Goal: Information Seeking & Learning: Learn about a topic

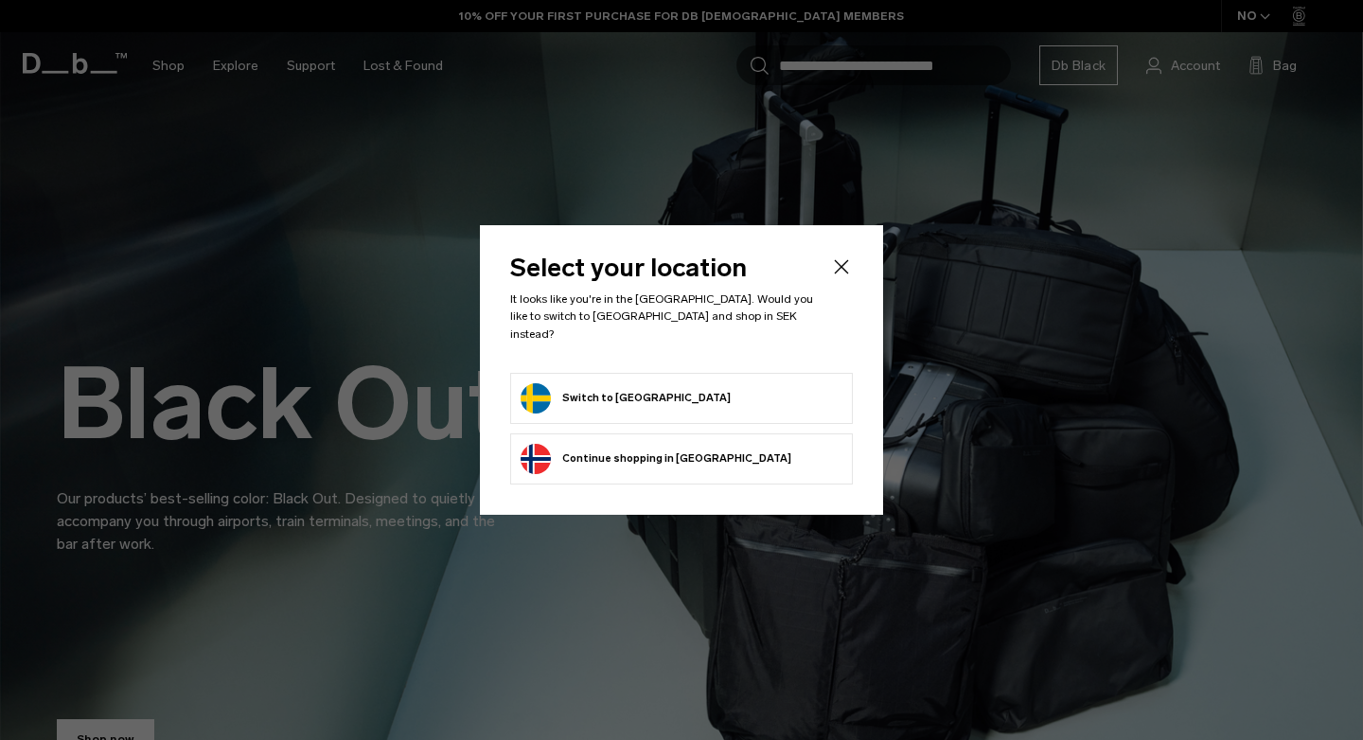
click at [563, 389] on button "Switch to Sweden" at bounding box center [626, 398] width 210 height 30
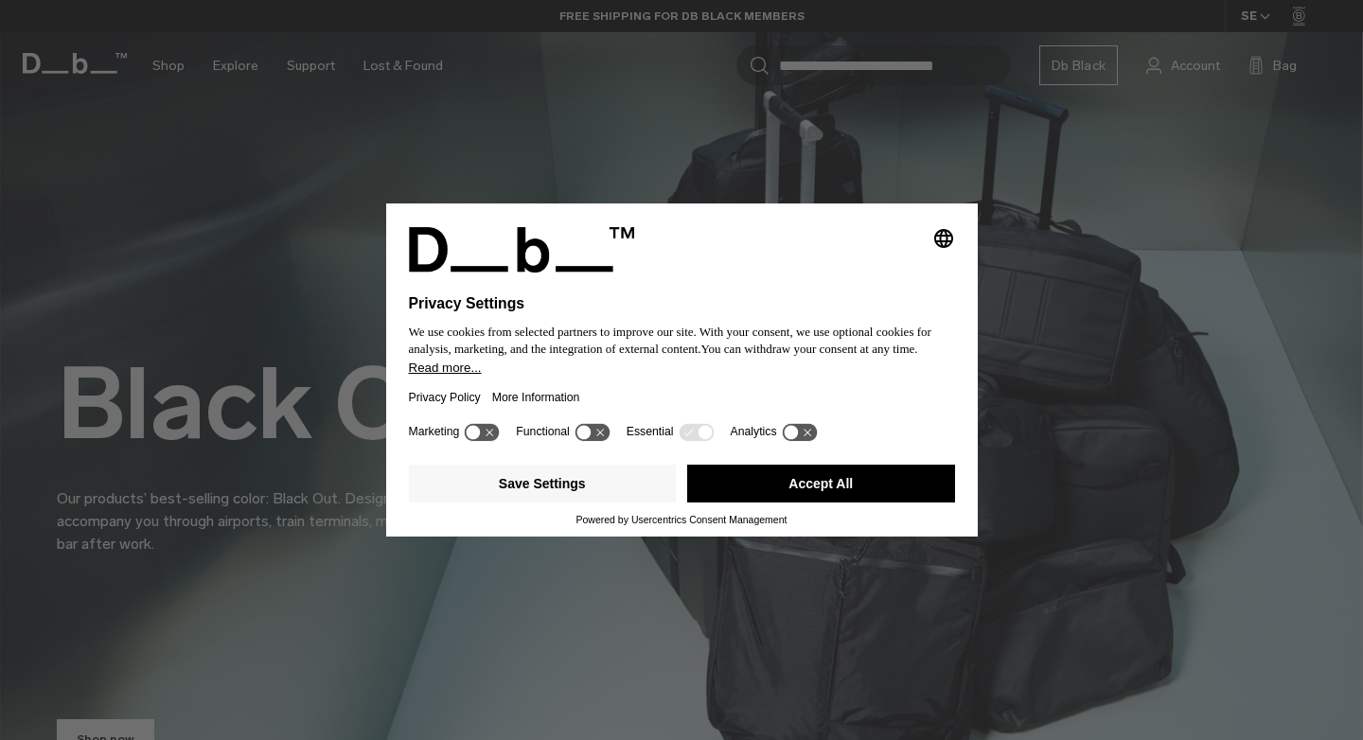
click at [830, 485] on button "Accept All" at bounding box center [821, 484] width 268 height 38
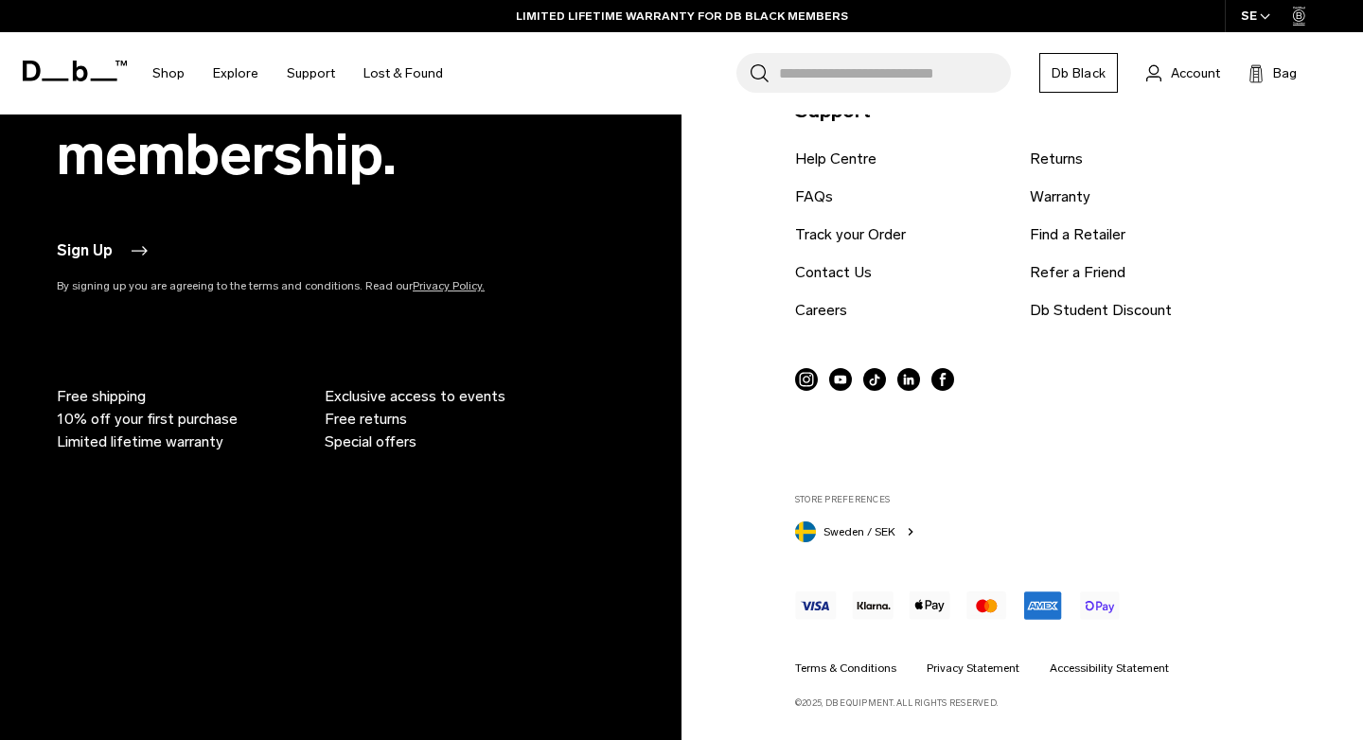
scroll to position [4633, 0]
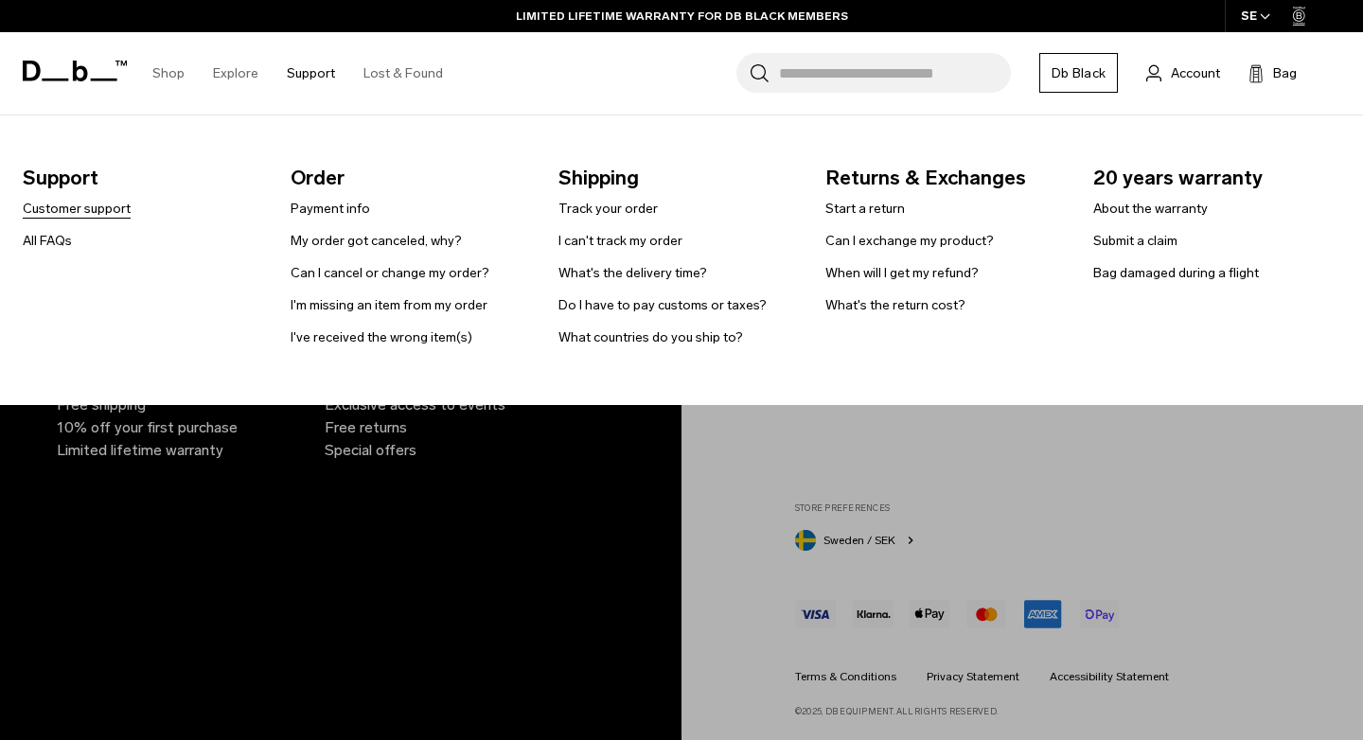
click at [94, 205] on link "Customer support" at bounding box center [77, 209] width 108 height 20
click at [52, 240] on link "All FAQs" at bounding box center [47, 241] width 49 height 20
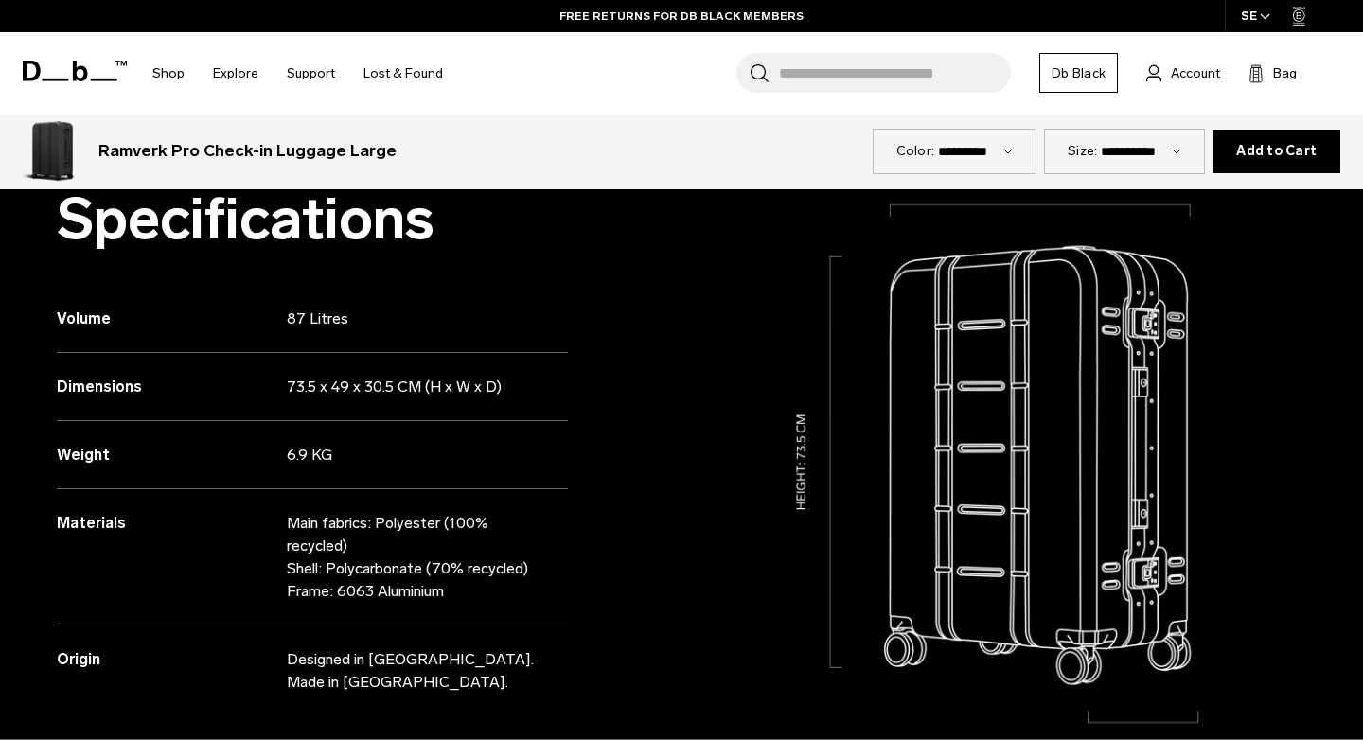
scroll to position [1539, 0]
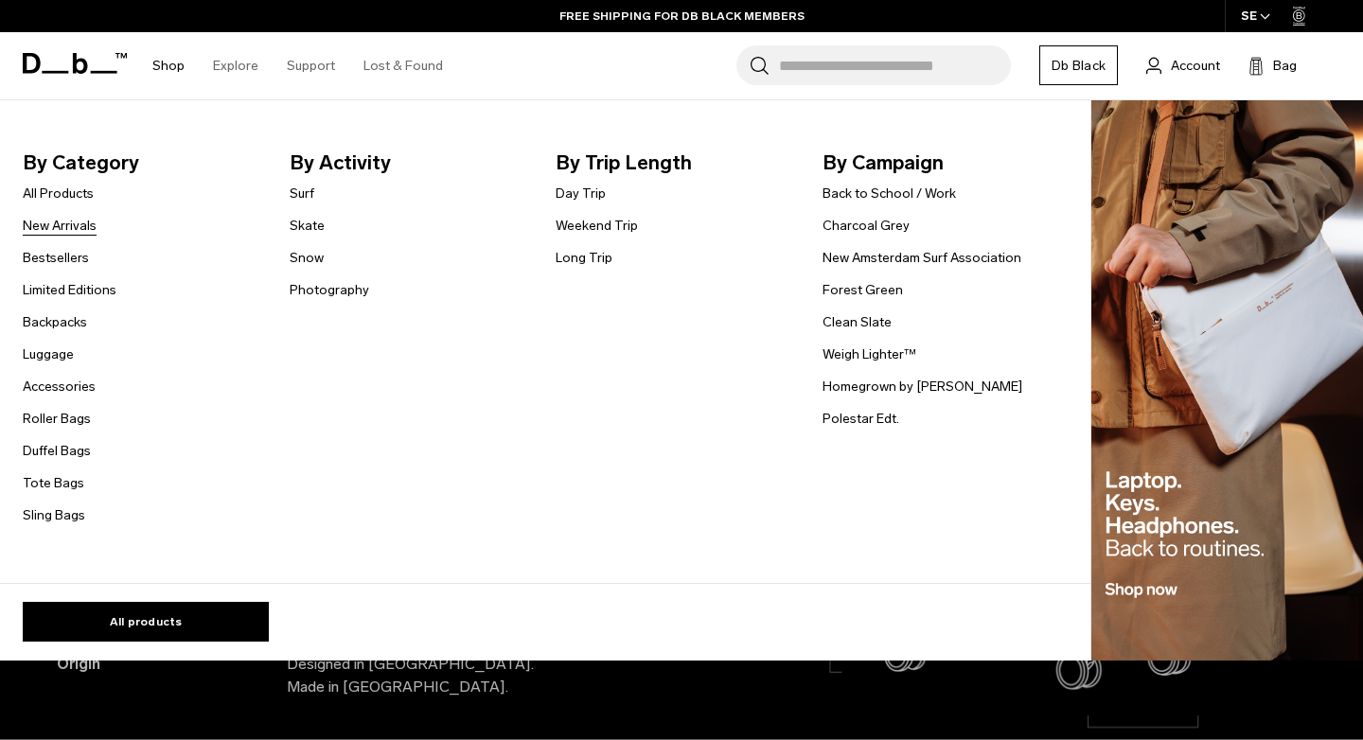
click at [62, 226] on link "New Arrivals" at bounding box center [60, 226] width 74 height 20
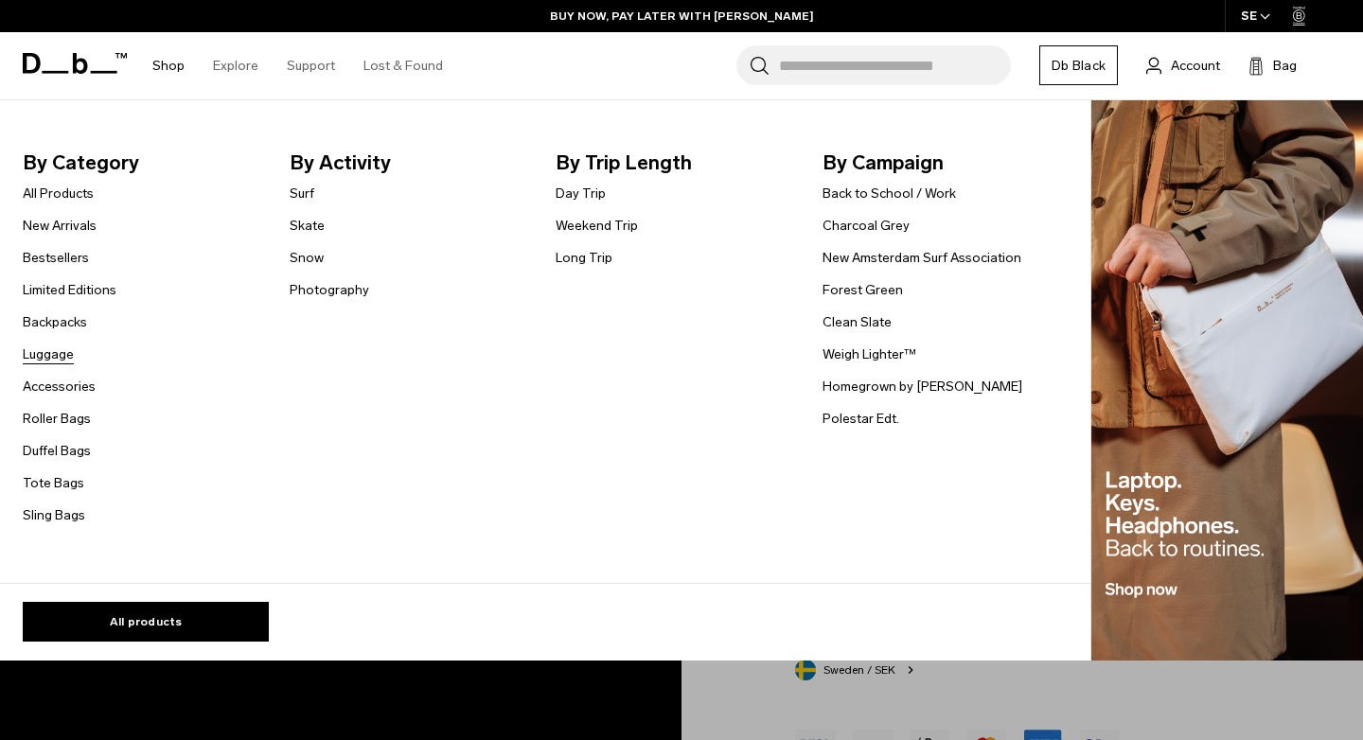
click at [62, 352] on link "Luggage" at bounding box center [48, 355] width 51 height 20
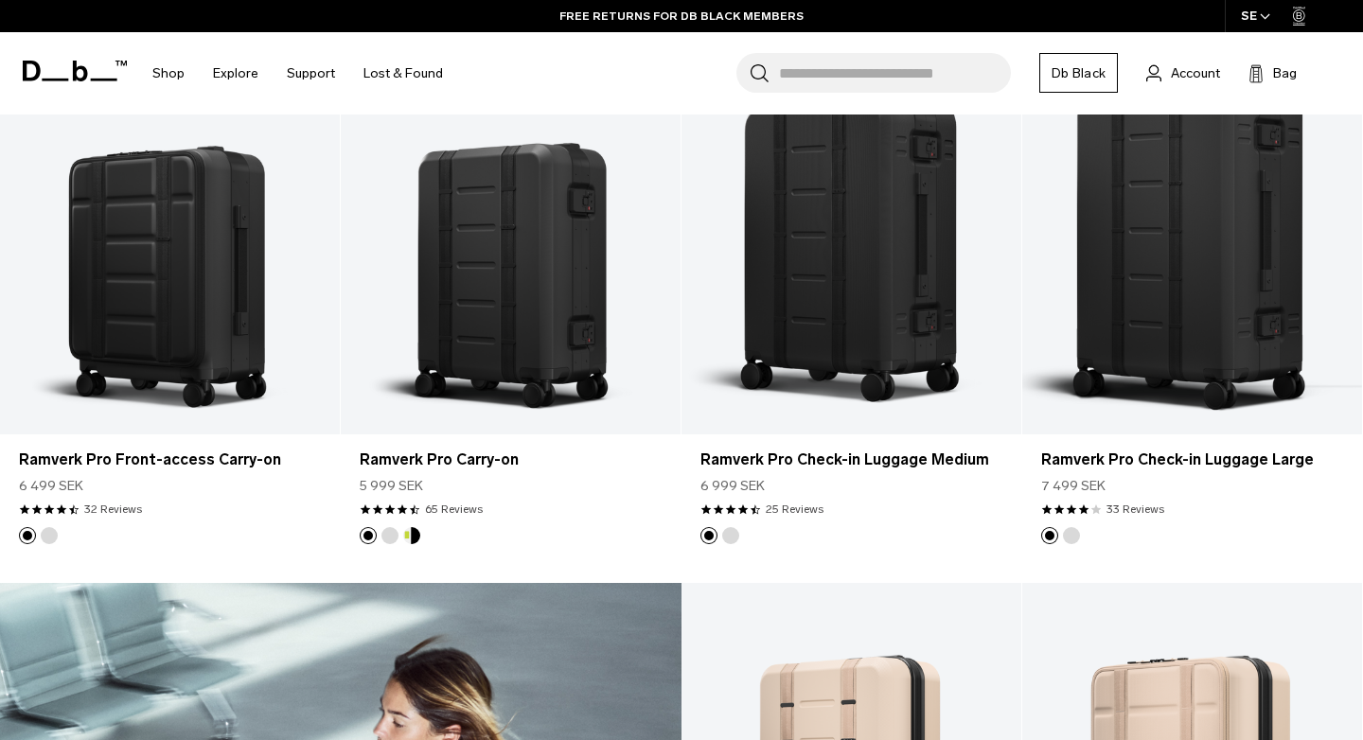
scroll to position [1992, 0]
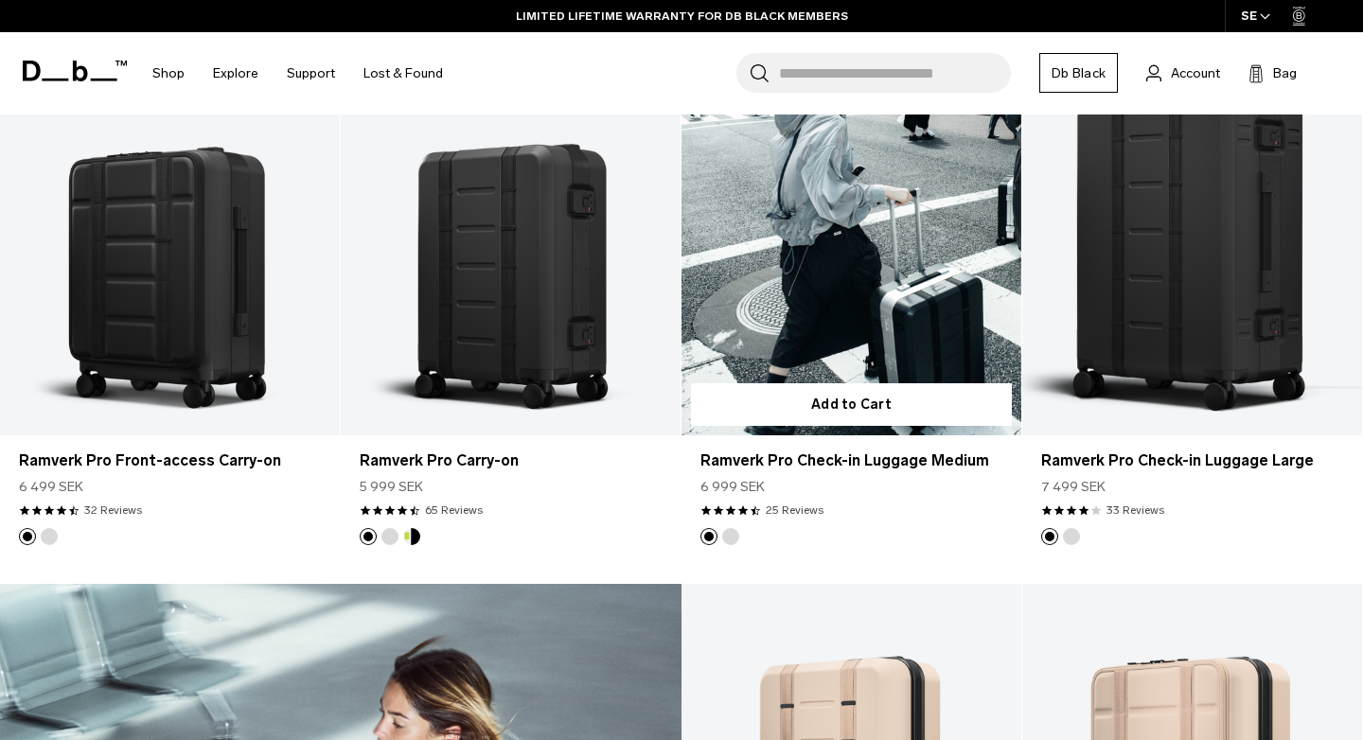
click at [837, 255] on link "Ramverk Pro Check-in Luggage Medium" at bounding box center [852, 247] width 340 height 378
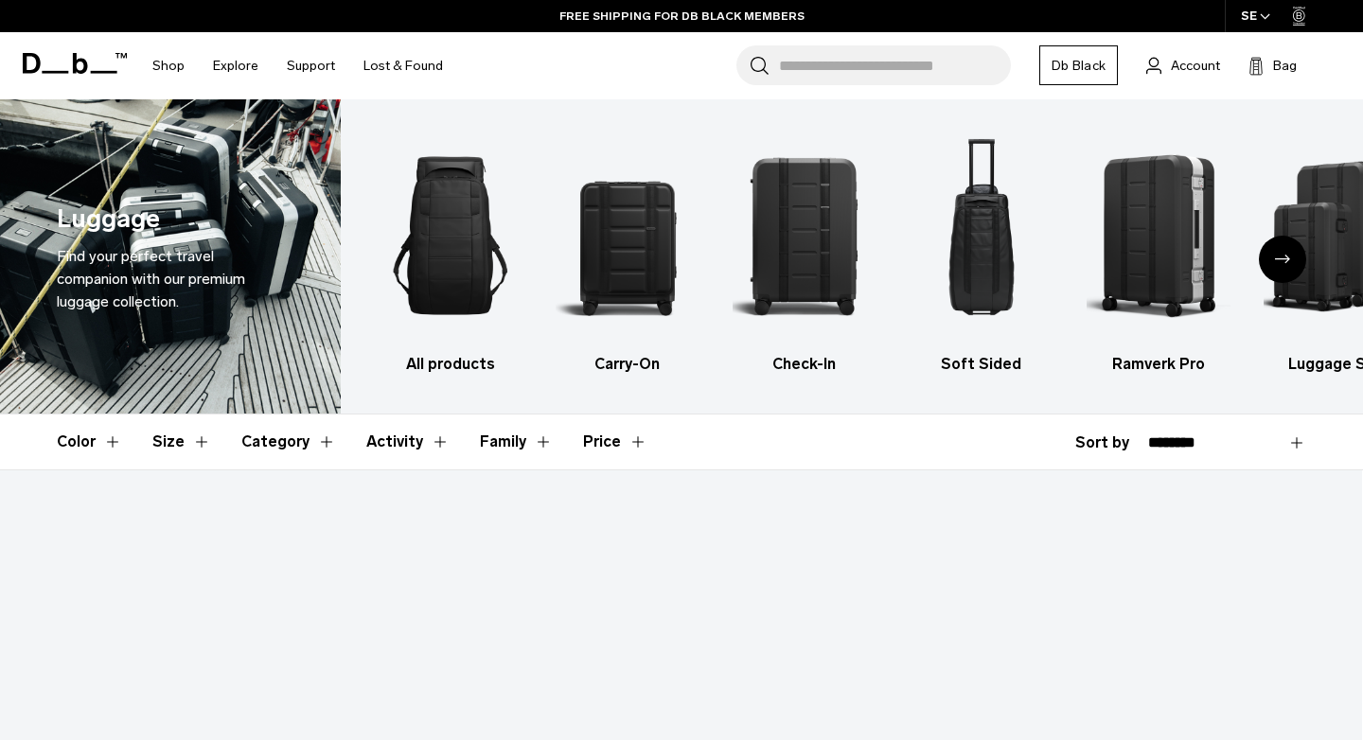
scroll to position [1449, 0]
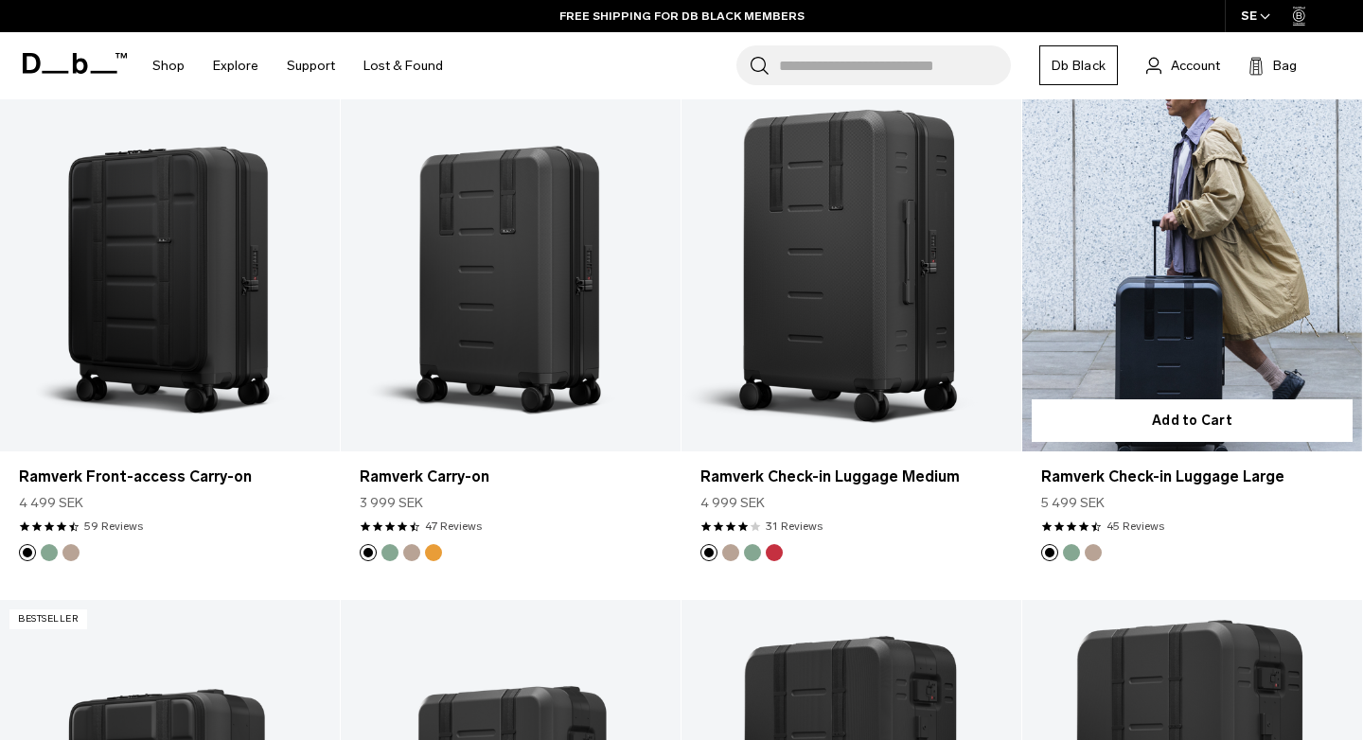
click at [1187, 232] on link "Ramverk Check-in Luggage Large" at bounding box center [1192, 263] width 340 height 378
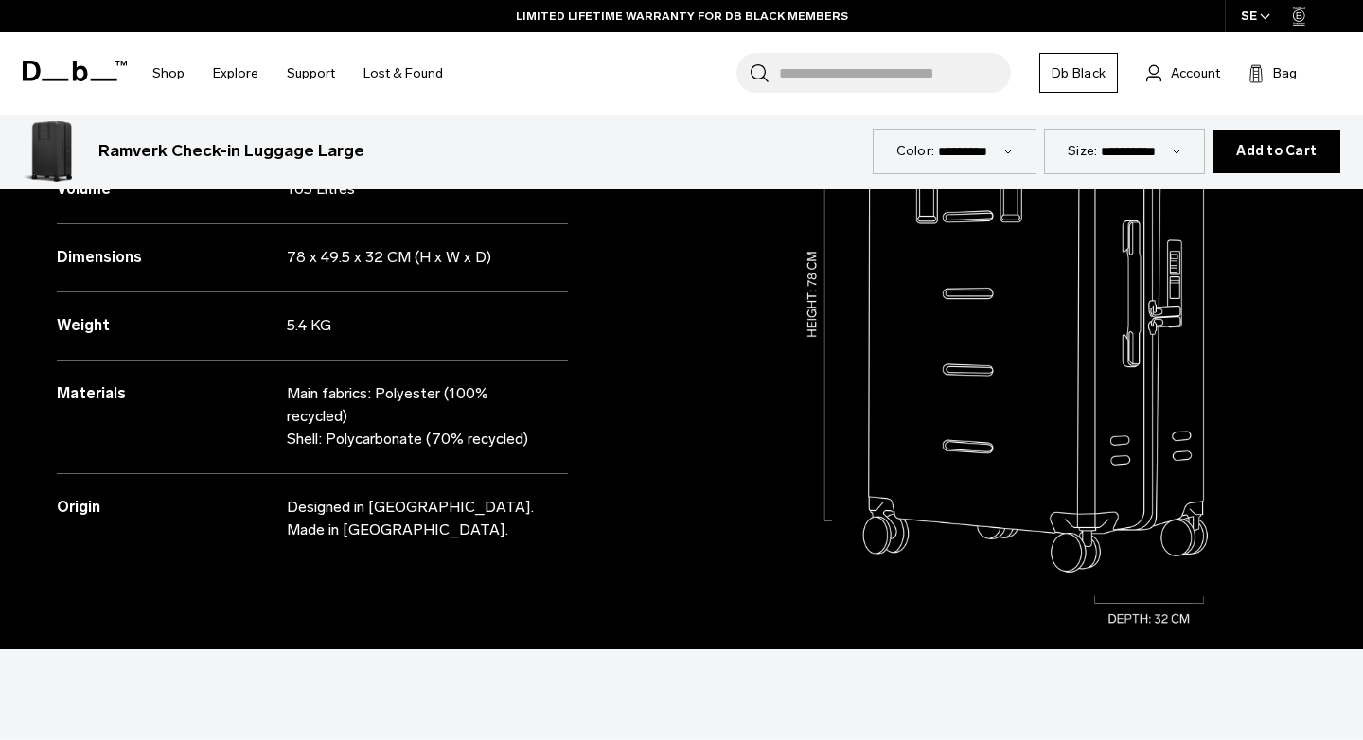
scroll to position [755, 0]
